Goal: Transaction & Acquisition: Register for event/course

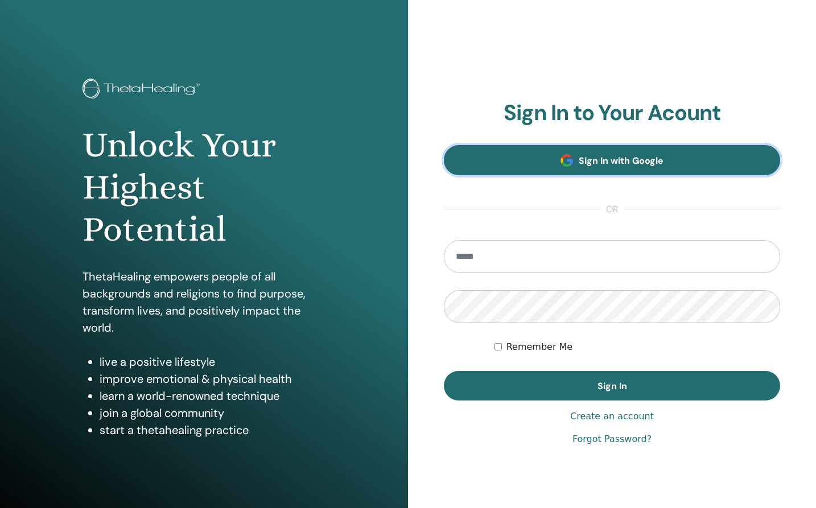
click at [639, 165] on span "Sign In with Google" at bounding box center [621, 161] width 85 height 12
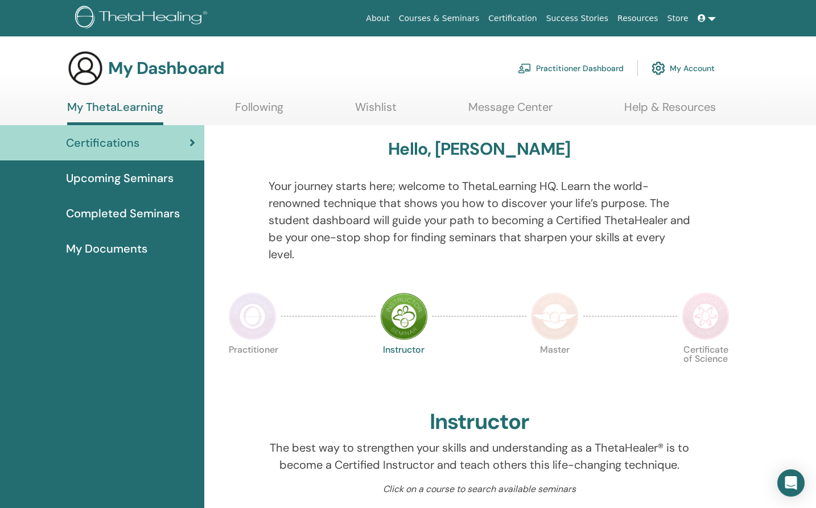
click at [164, 185] on span "Upcoming Seminars" at bounding box center [120, 178] width 108 height 17
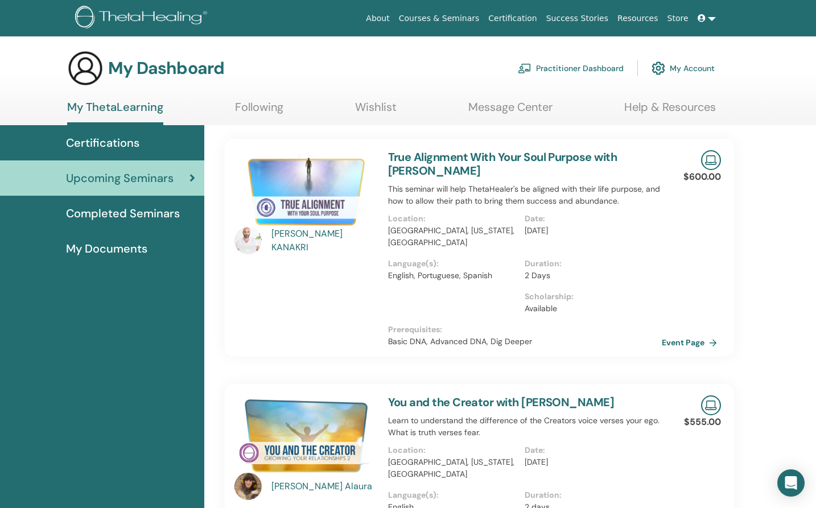
click at [379, 105] on link "Wishlist" at bounding box center [376, 111] width 42 height 22
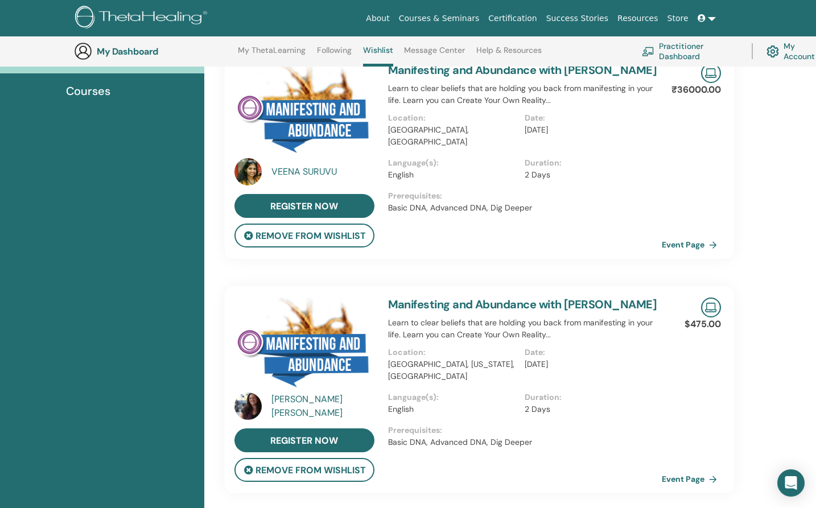
scroll to position [115, 0]
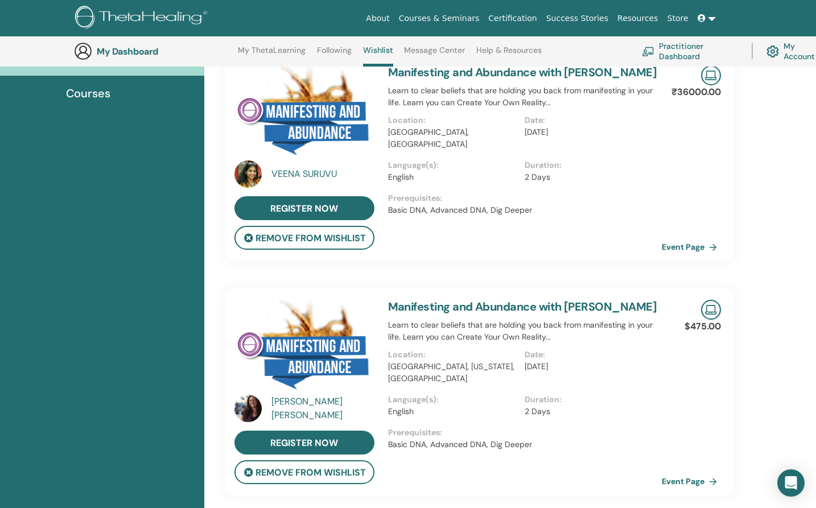
click at [701, 94] on p "₹36000.00" at bounding box center [697, 92] width 50 height 14
copy div "₹36000.00 Event Page"
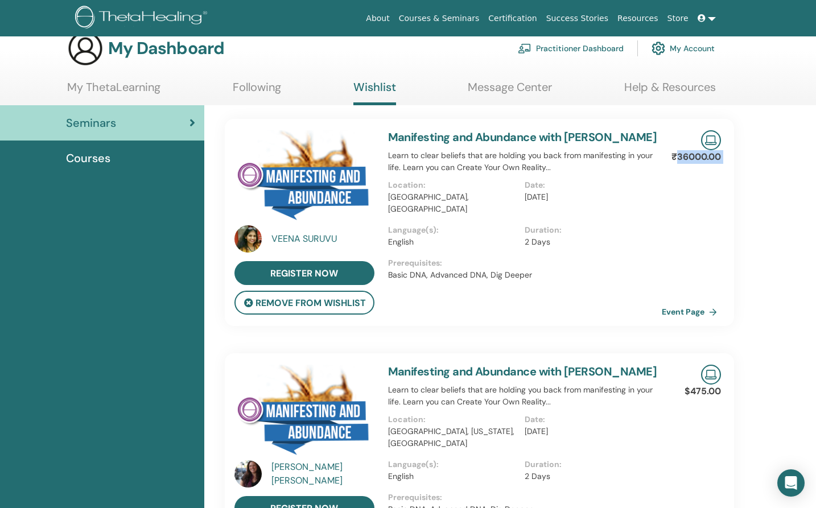
scroll to position [17, 0]
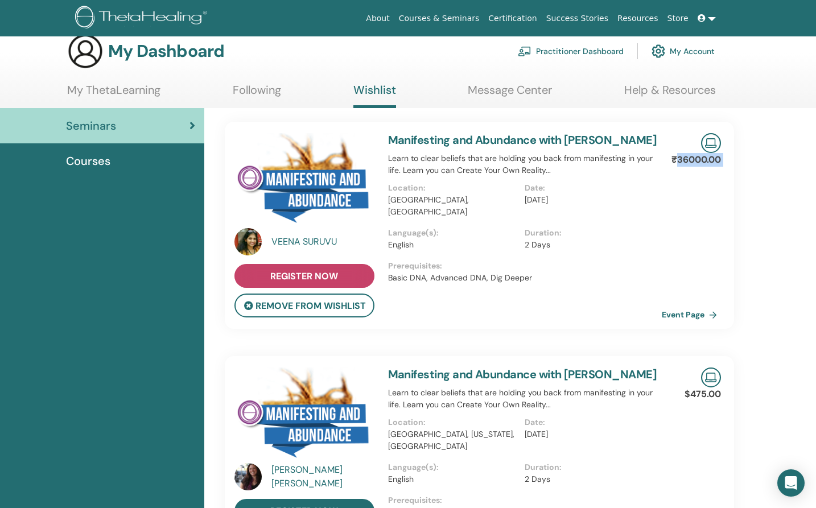
click at [313, 269] on link "register now" at bounding box center [305, 276] width 140 height 24
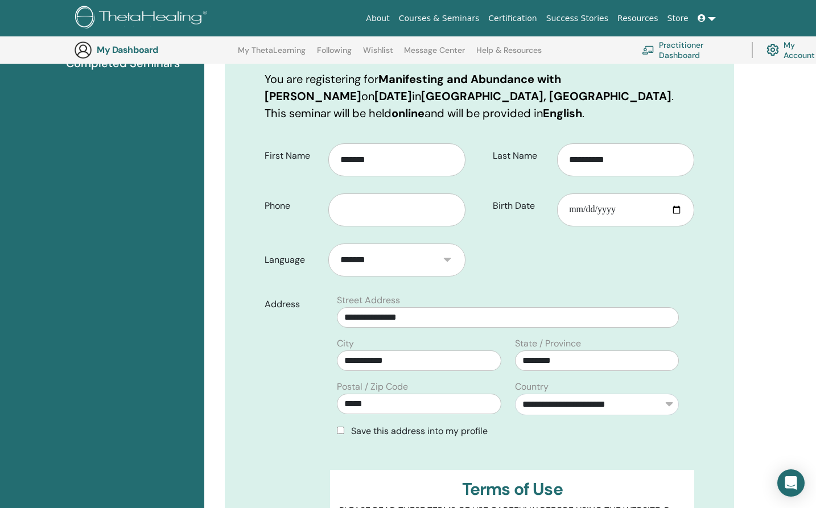
scroll to position [180, 0]
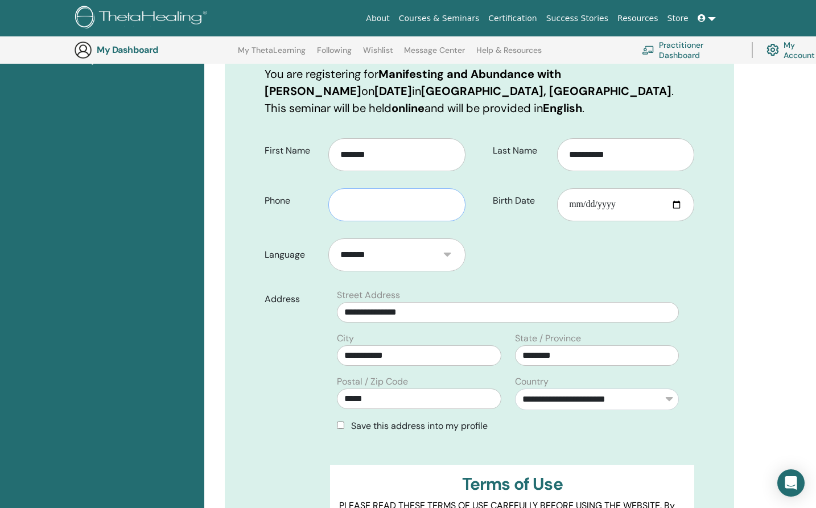
click at [404, 217] on input "text" at bounding box center [396, 204] width 137 height 33
type input "**********"
click at [673, 202] on input "Birth Date" at bounding box center [625, 204] width 137 height 33
type input "**********"
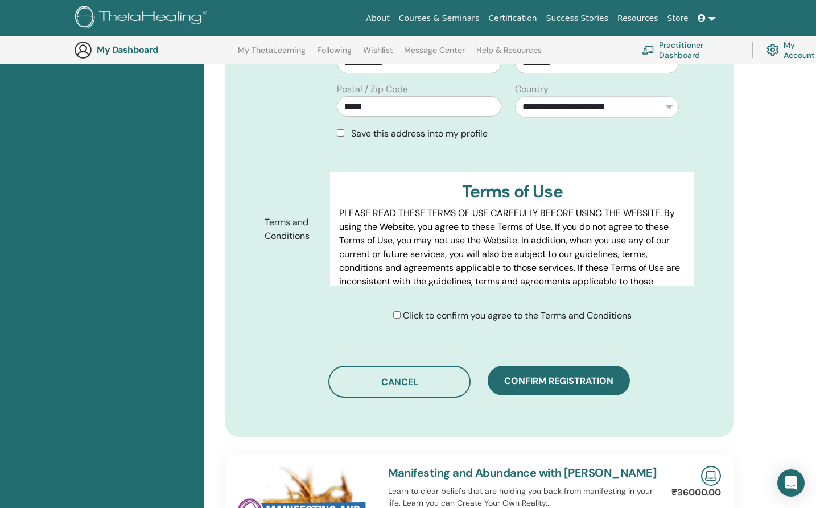
scroll to position [477, 0]
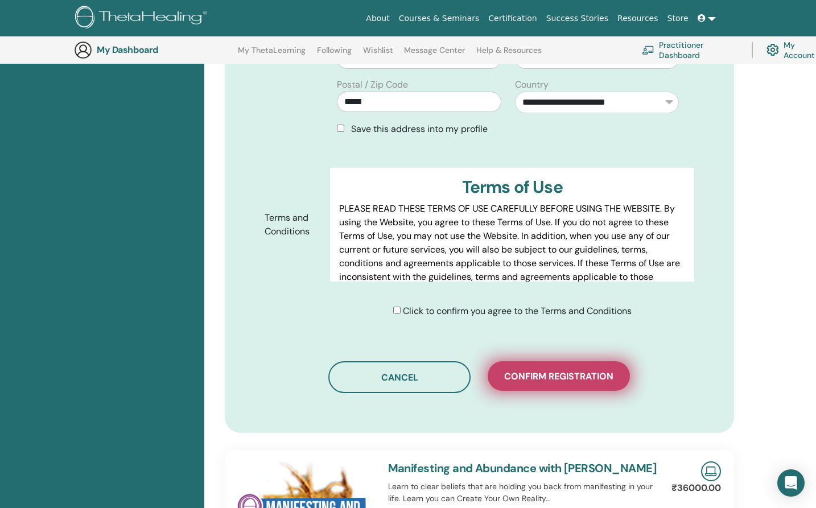
click at [513, 381] on span "Confirm registration" at bounding box center [558, 377] width 109 height 12
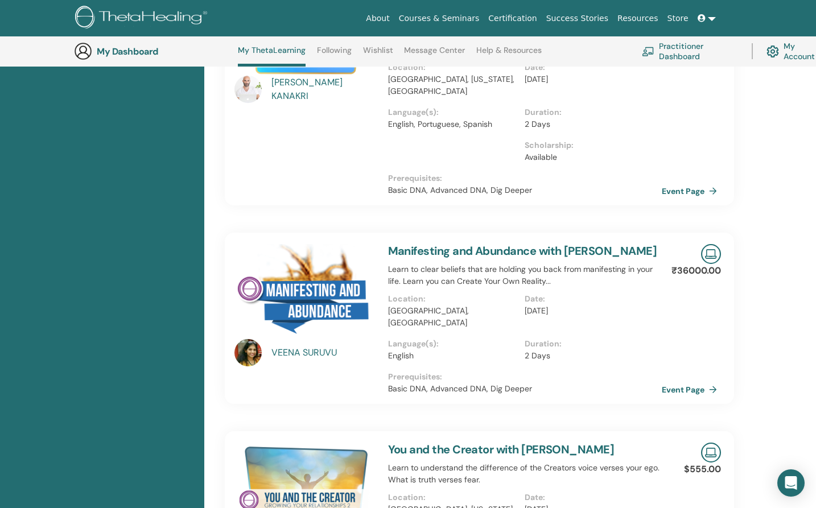
scroll to position [228, 0]
